Goal: Obtain resource: Obtain resource

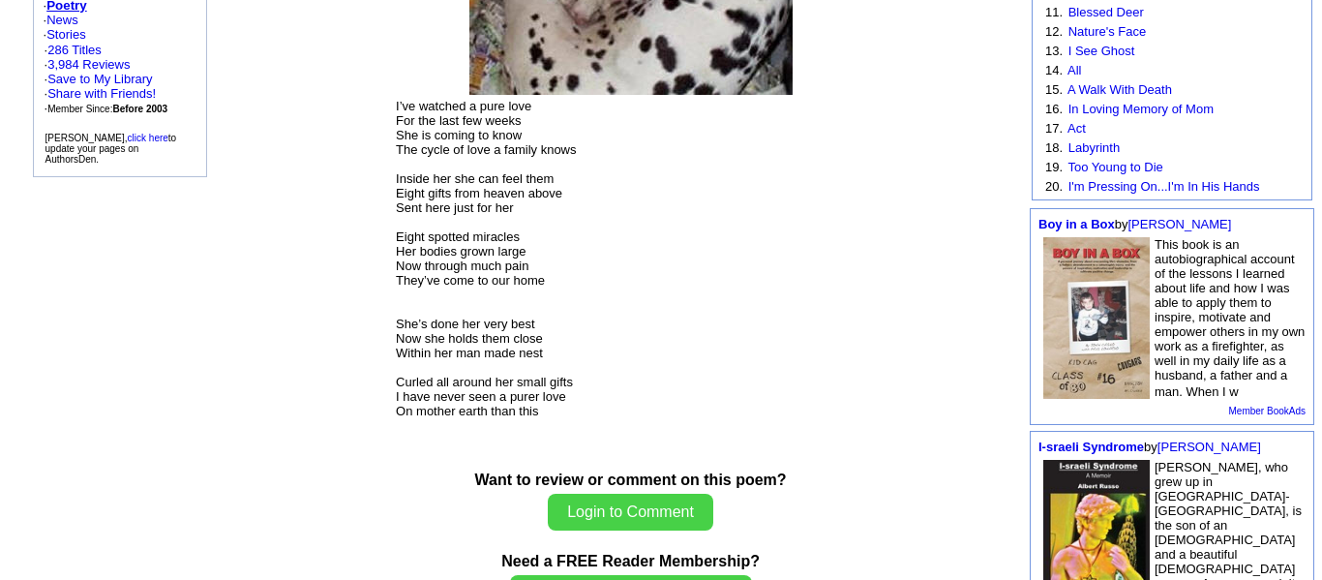
scroll to position [475, 0]
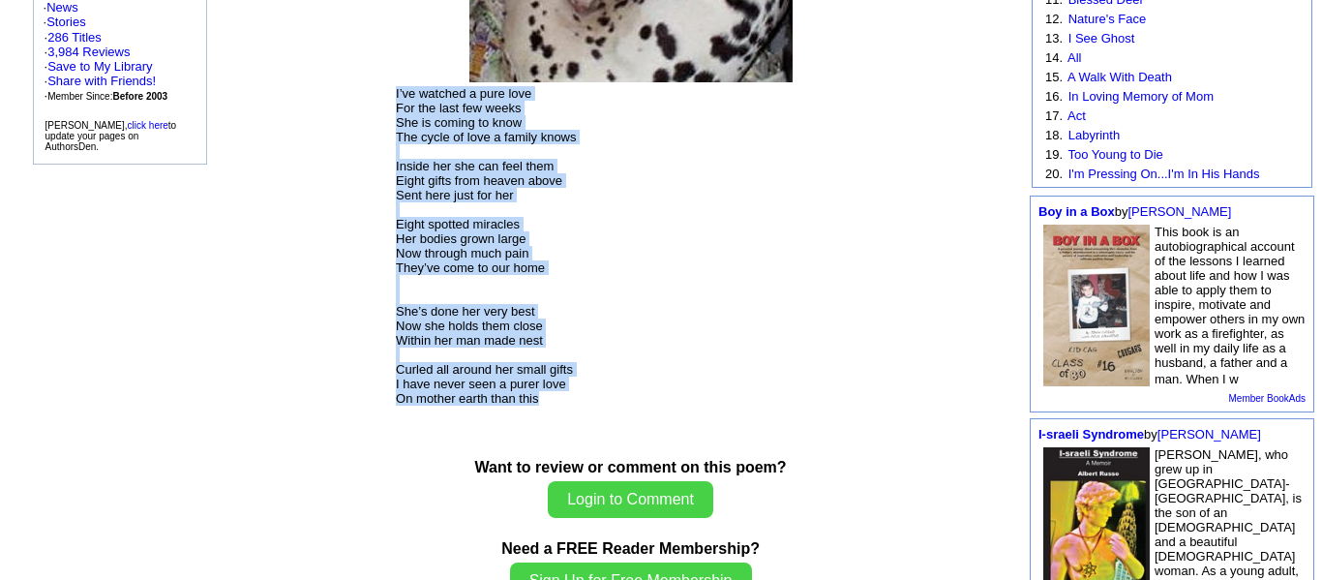
drag, startPoint x: 562, startPoint y: 414, endPoint x: 398, endPoint y: 97, distance: 357.4
click at [398, 97] on p "I’ve watched a pure love For the last few weeks She is coming to know The cycle…" at bounding box center [630, 269] width 469 height 366
copy font "I’ve watched a pure love For the last few weeks She is coming to know The cycle…"
click at [676, 193] on p "I’ve watched a pure love For the last few weeks She is coming to know The cycle…" at bounding box center [630, 269] width 469 height 366
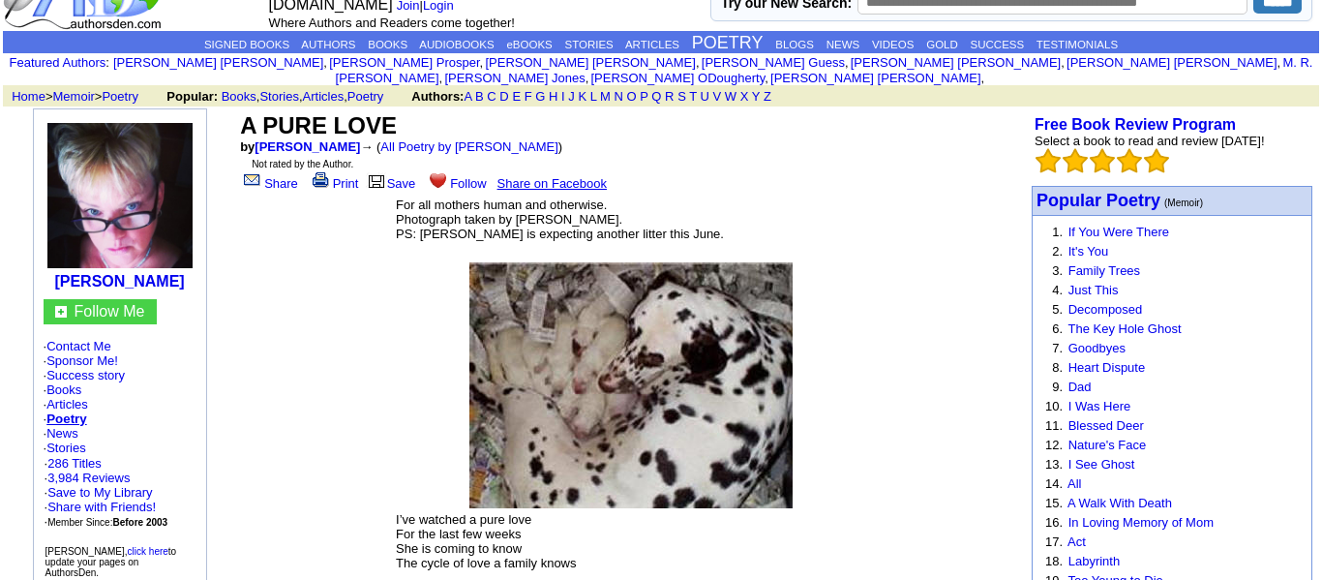
scroll to position [46, 0]
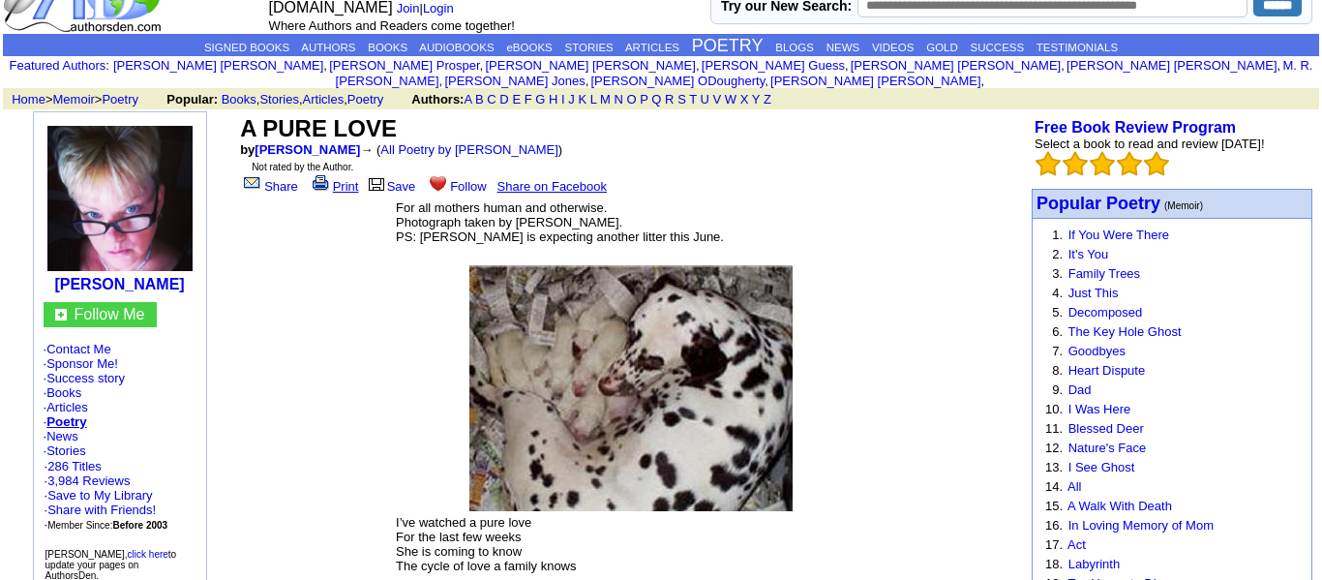
click at [335, 182] on link "Print" at bounding box center [334, 186] width 50 height 15
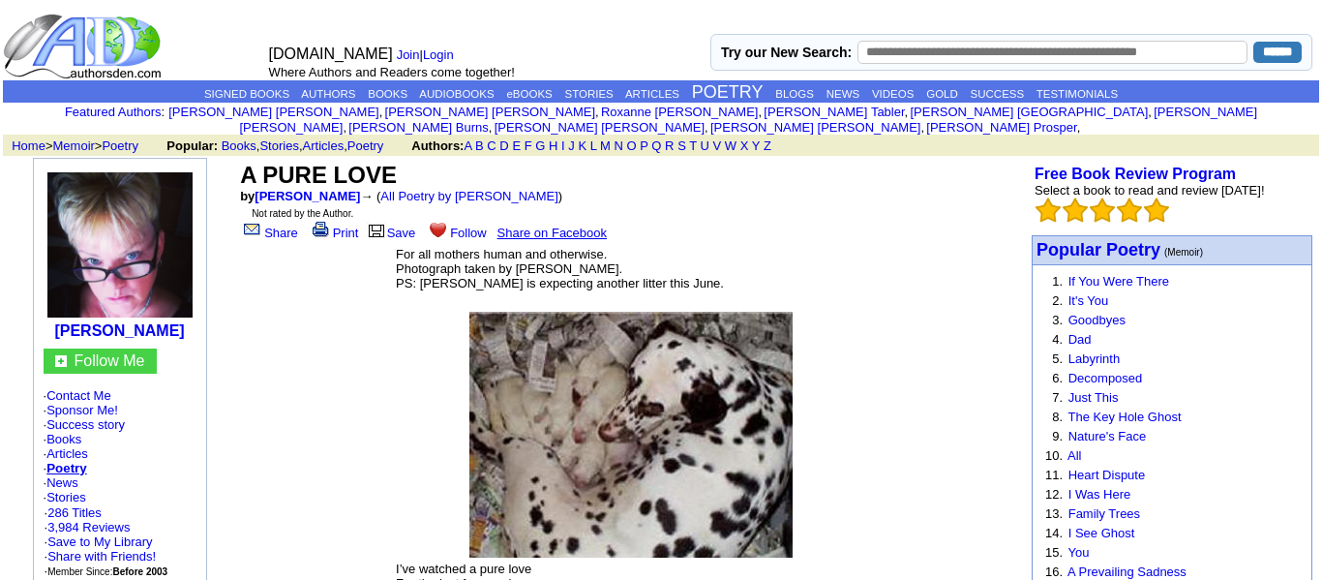
scroll to position [46, 0]
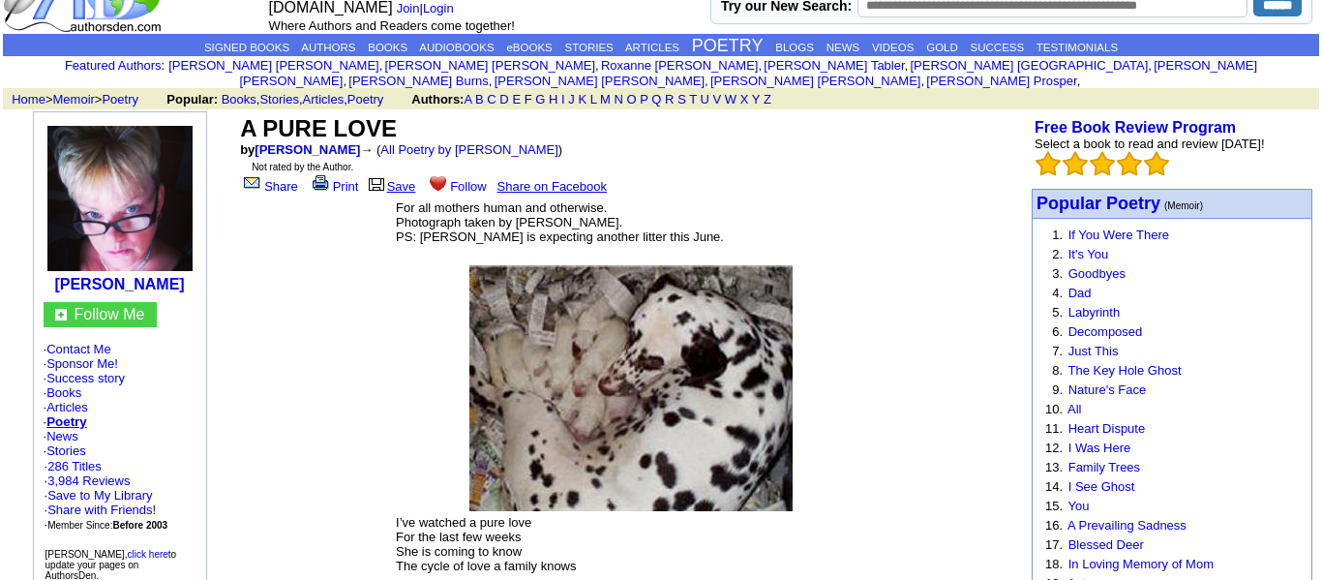
click at [398, 179] on link "Save" at bounding box center [391, 186] width 50 height 15
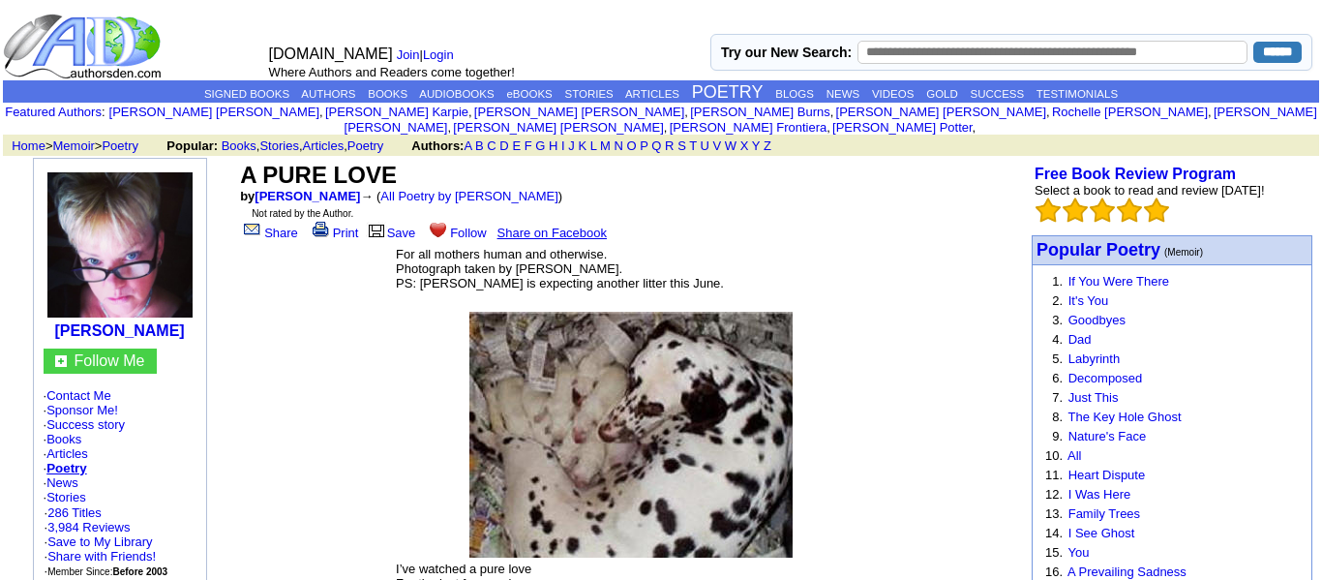
click at [318, 308] on center "A PURE LOVE by [PERSON_NAME] → ( All Poetry by [PERSON_NAME] ) Not rated by the…" at bounding box center [630, 546] width 788 height 776
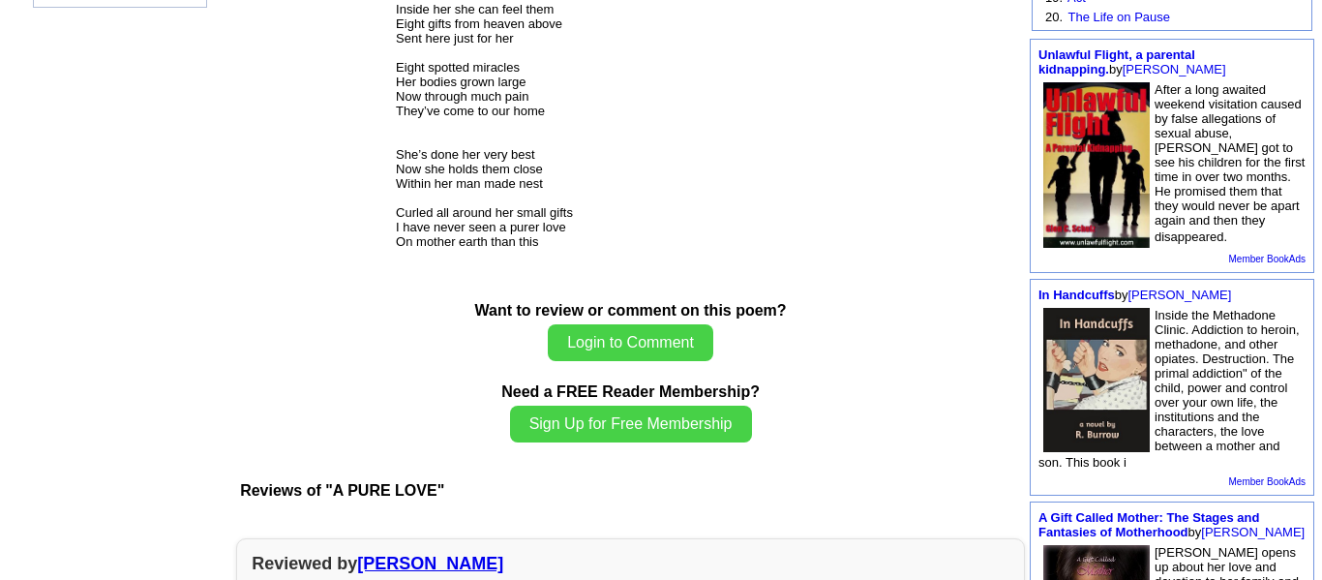
scroll to position [728, 0]
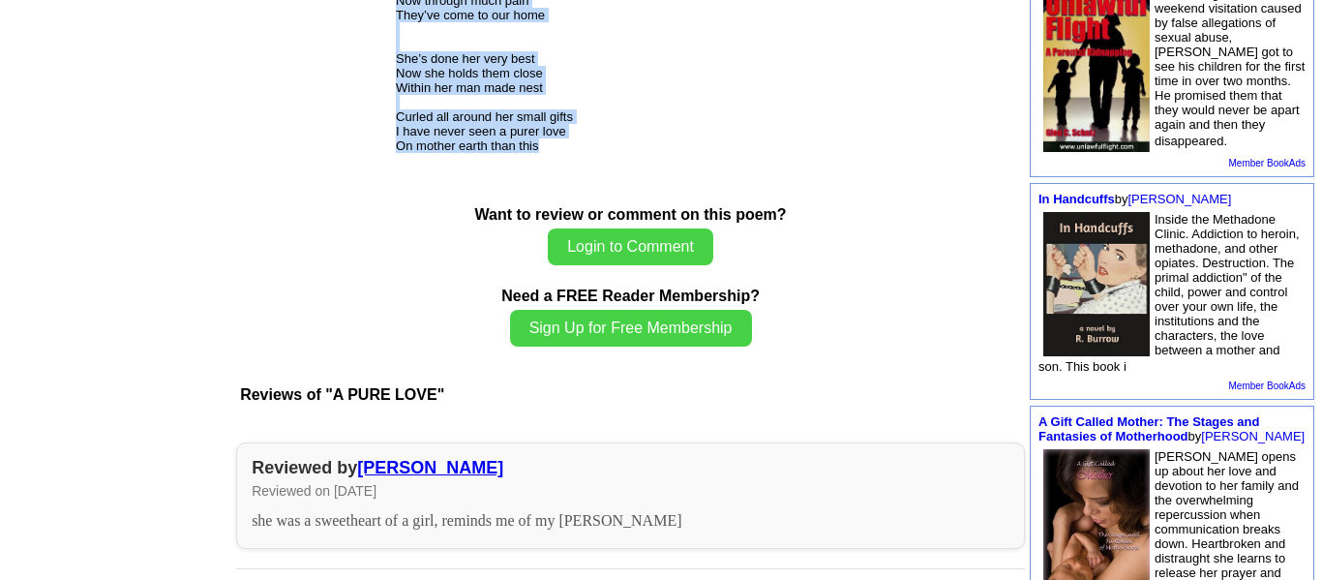
drag, startPoint x: 398, startPoint y: 241, endPoint x: 572, endPoint y: 163, distance: 190.6
click at [572, 163] on td "I’ve watched a pure love For the last few weeks She is coming to know The cycle…" at bounding box center [630, 17] width 471 height 368
copy font "I’ve watched a pure love For the last few weeks She is coming to know The cycle…"
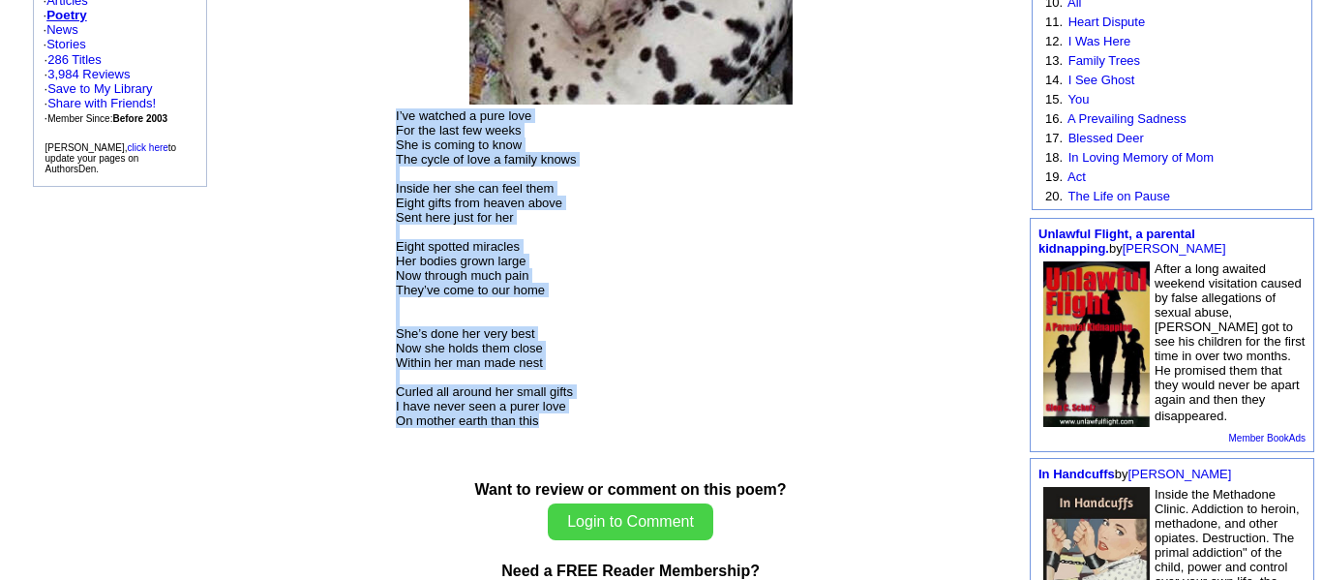
scroll to position [507, 0]
